Goal: Information Seeking & Learning: Learn about a topic

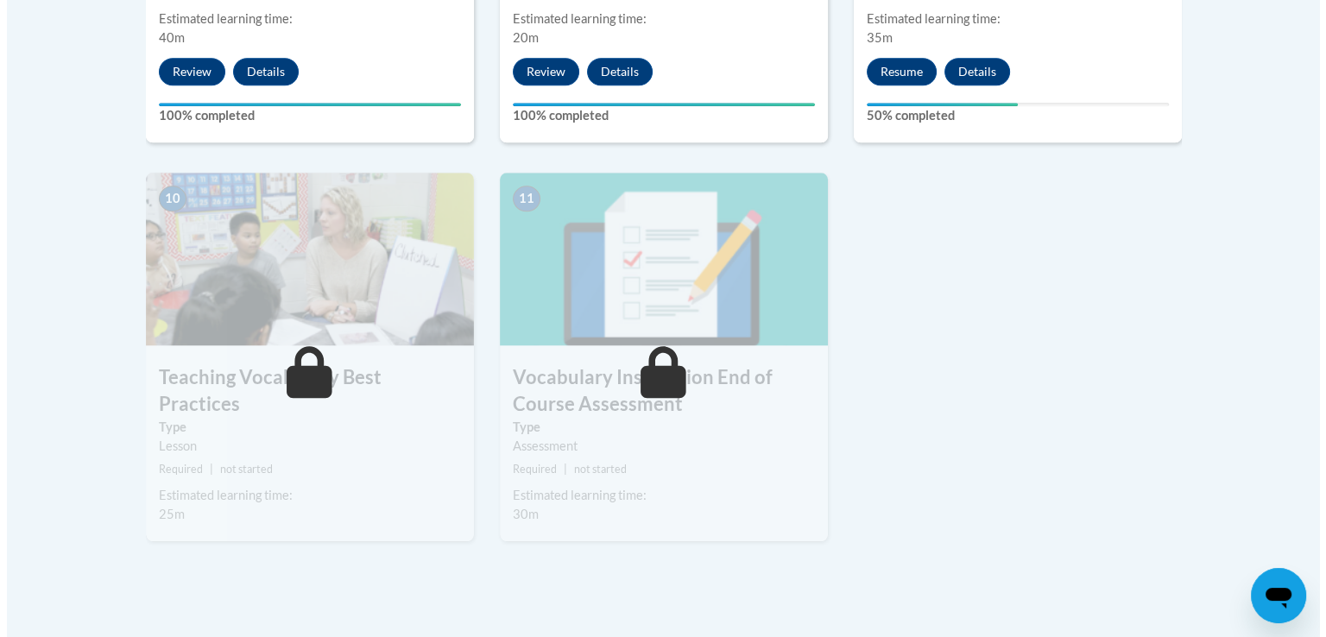
scroll to position [1571, 0]
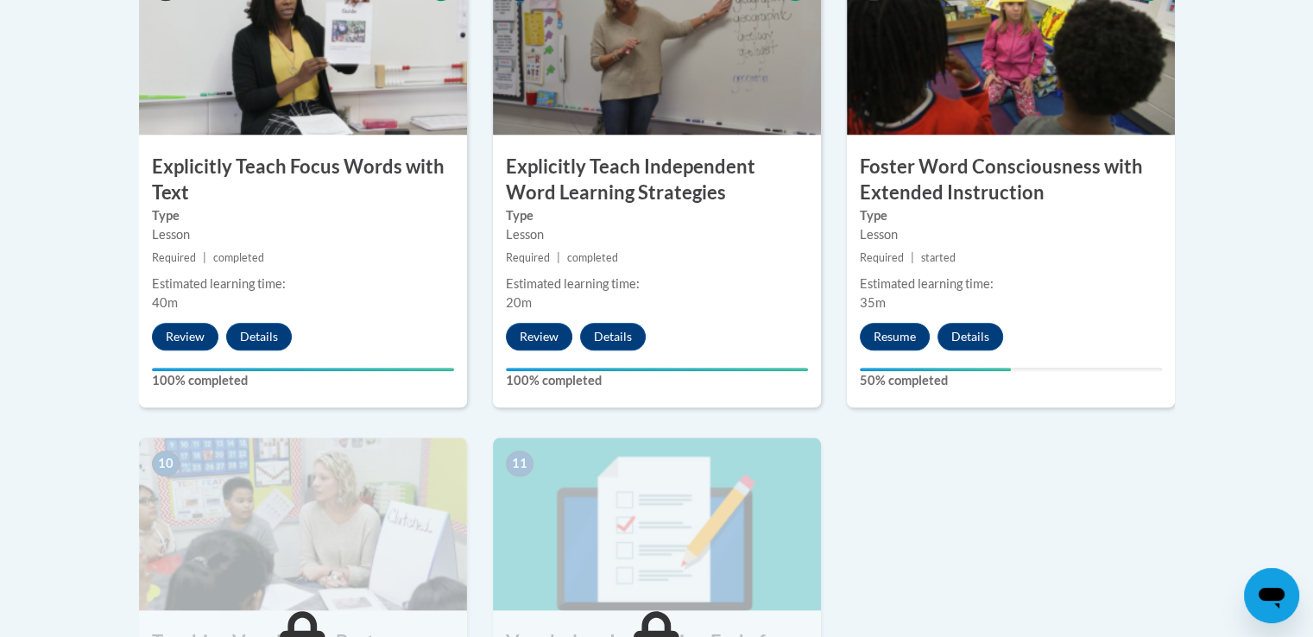
click at [884, 76] on img at bounding box center [1011, 48] width 328 height 173
click at [894, 337] on button "Resume" at bounding box center [895, 337] width 70 height 28
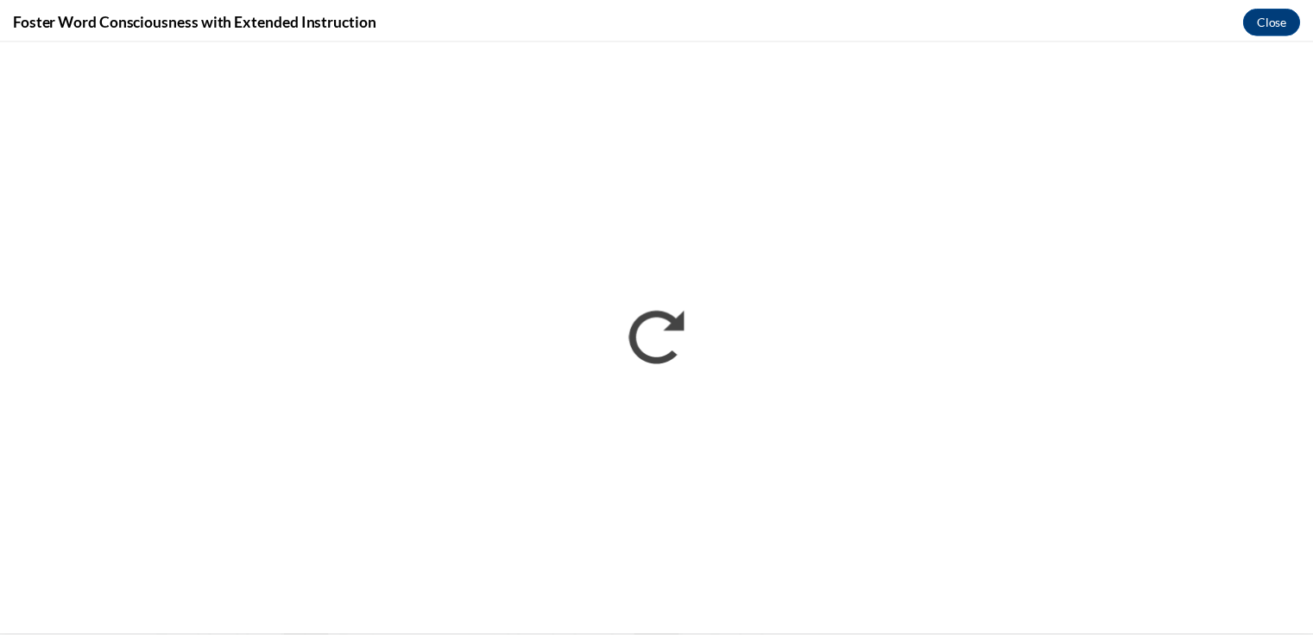
scroll to position [0, 0]
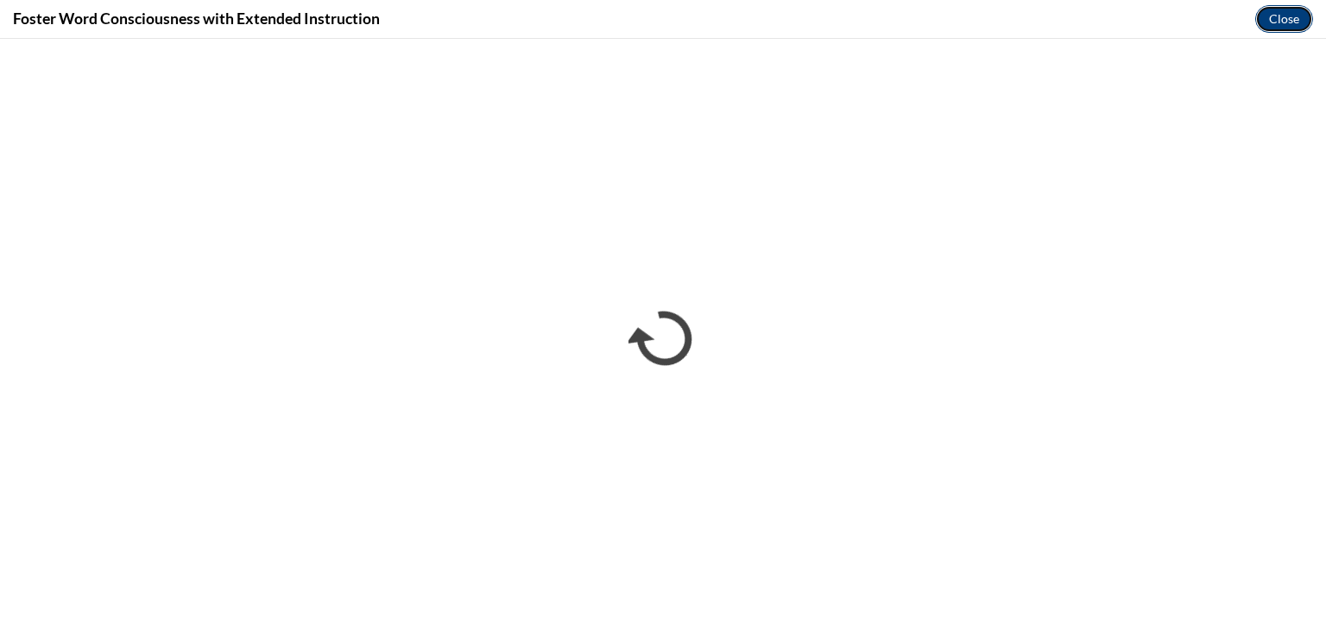
click at [1267, 20] on button "Close" at bounding box center [1284, 19] width 58 height 28
